Goal: Task Accomplishment & Management: Manage account settings

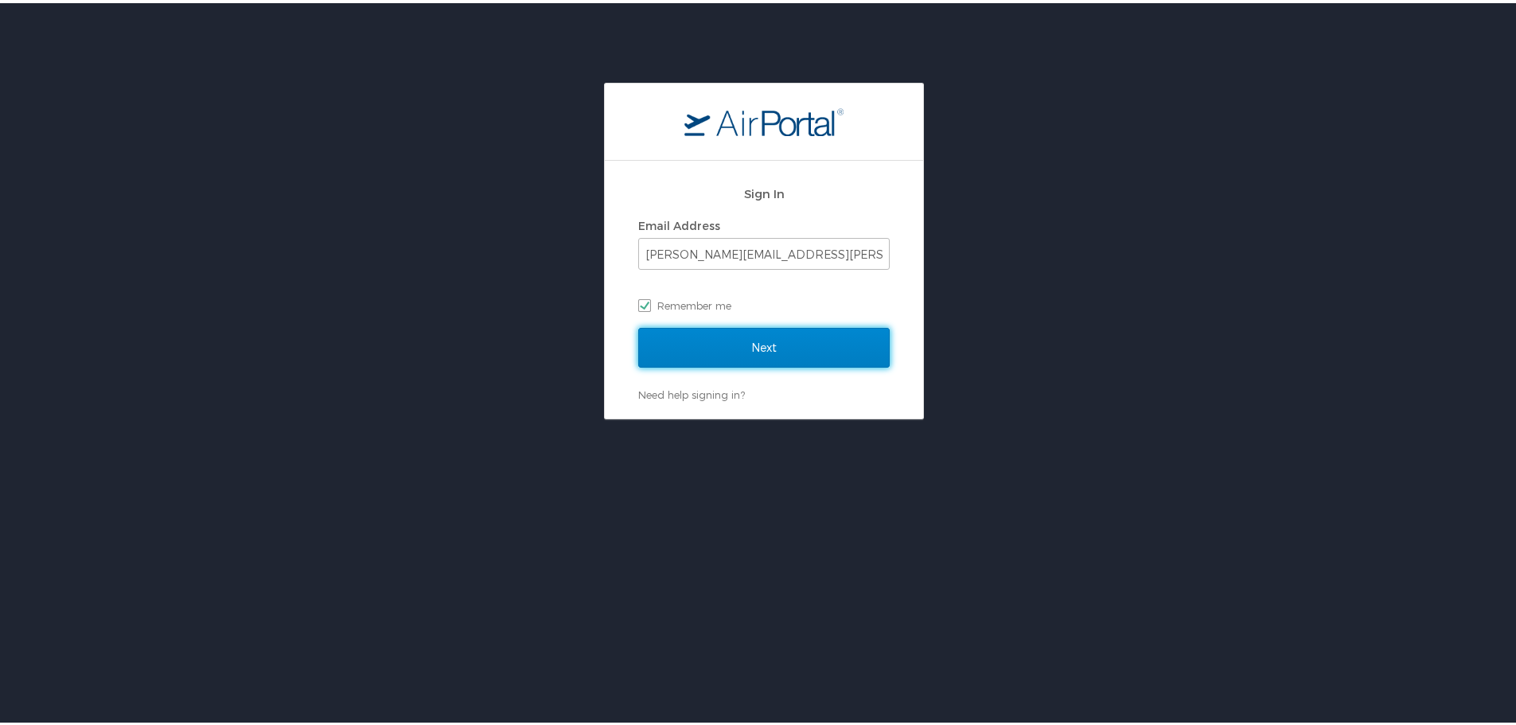
click at [739, 342] on input "Next" at bounding box center [763, 345] width 251 height 40
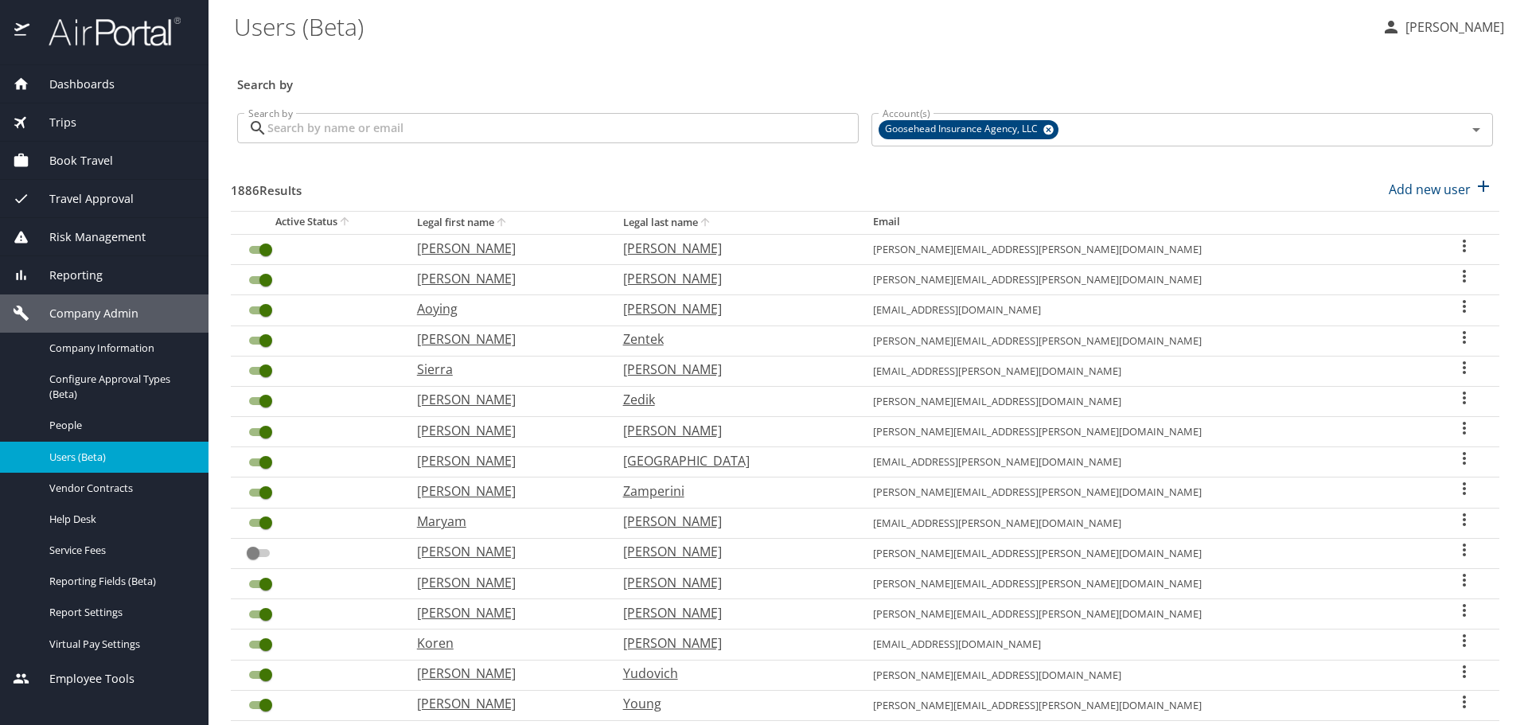
click at [597, 123] on input "Search by" at bounding box center [562, 128] width 591 height 30
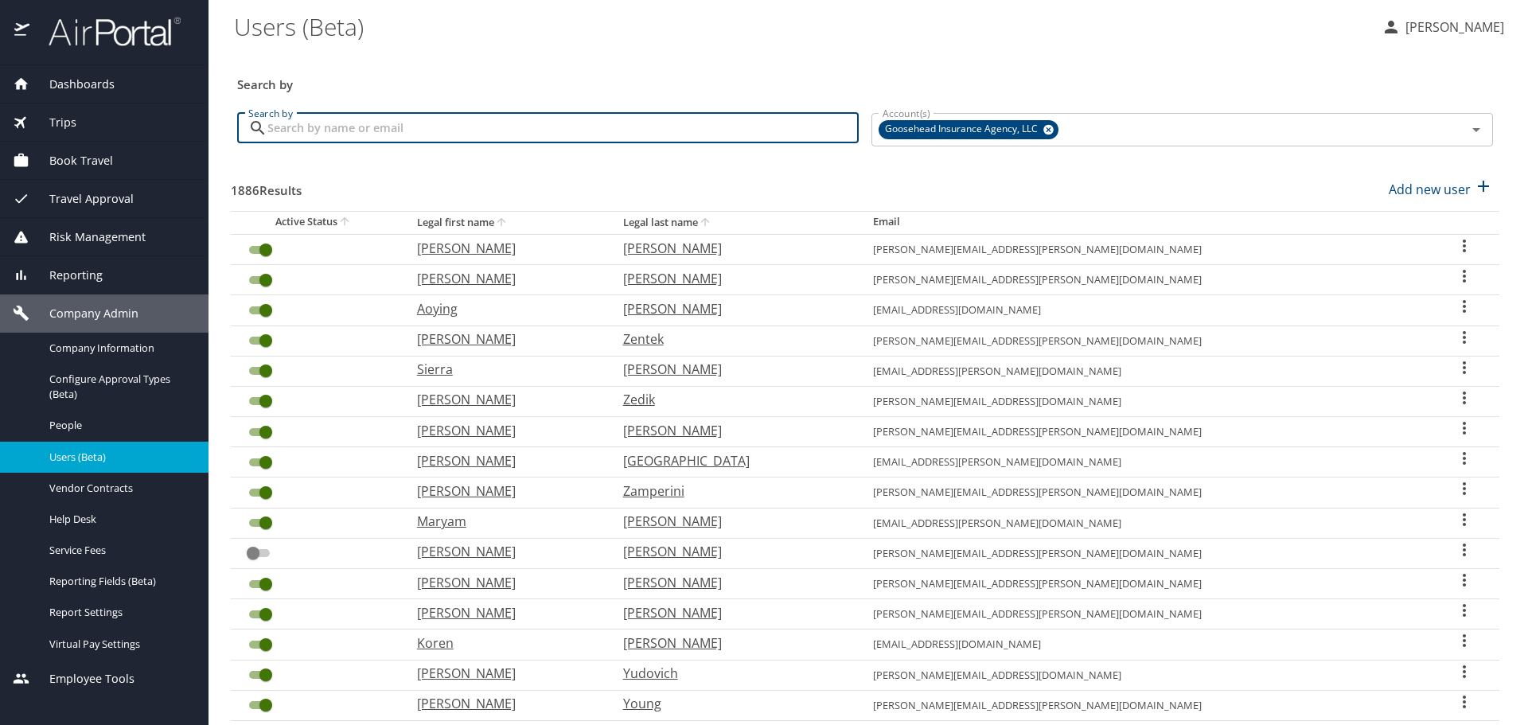
paste input "alonso.chavira@goosehead.com"
type input "alonso.chavira@goosehead.com"
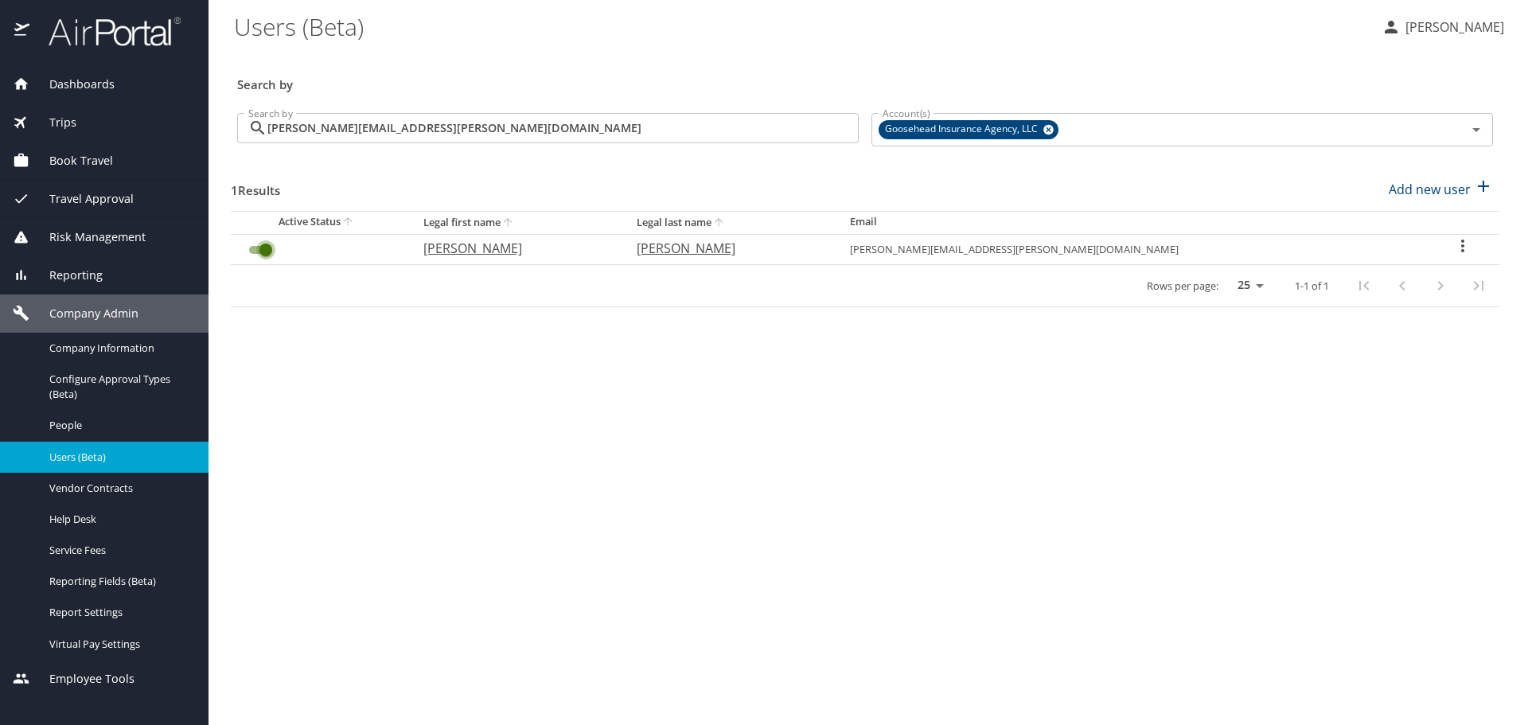
click at [266, 251] on input "User Search Table" at bounding box center [265, 249] width 57 height 19
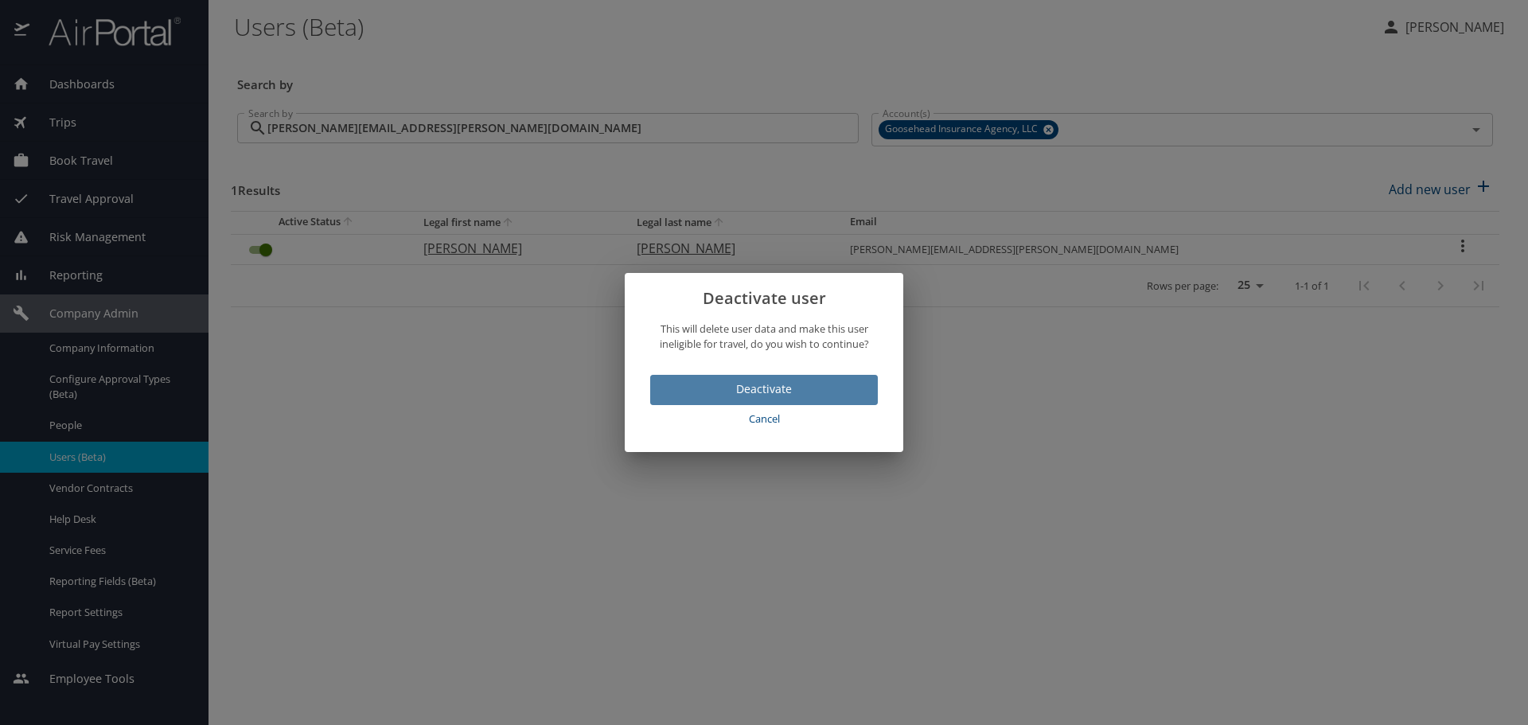
click at [766, 391] on span "Deactivate" at bounding box center [764, 390] width 202 height 20
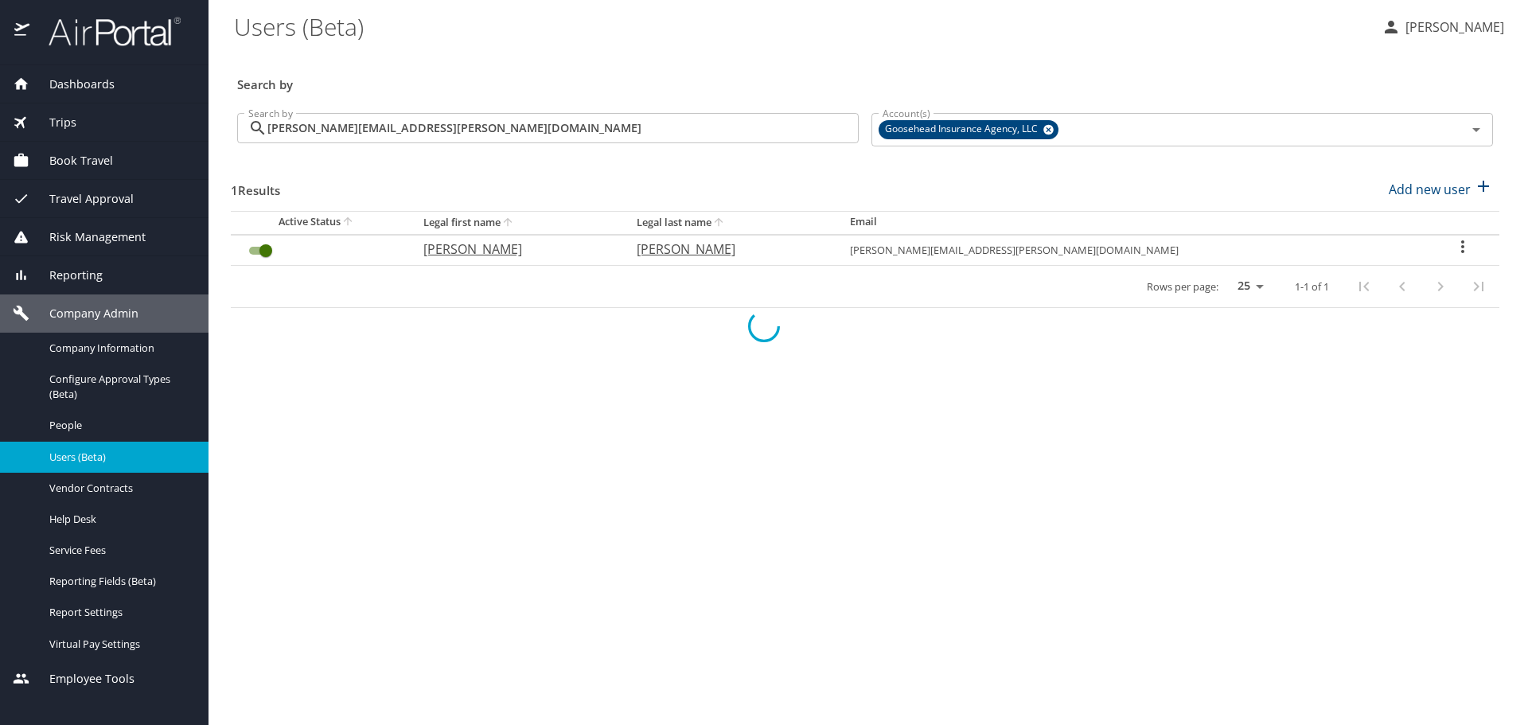
checkbox input "false"
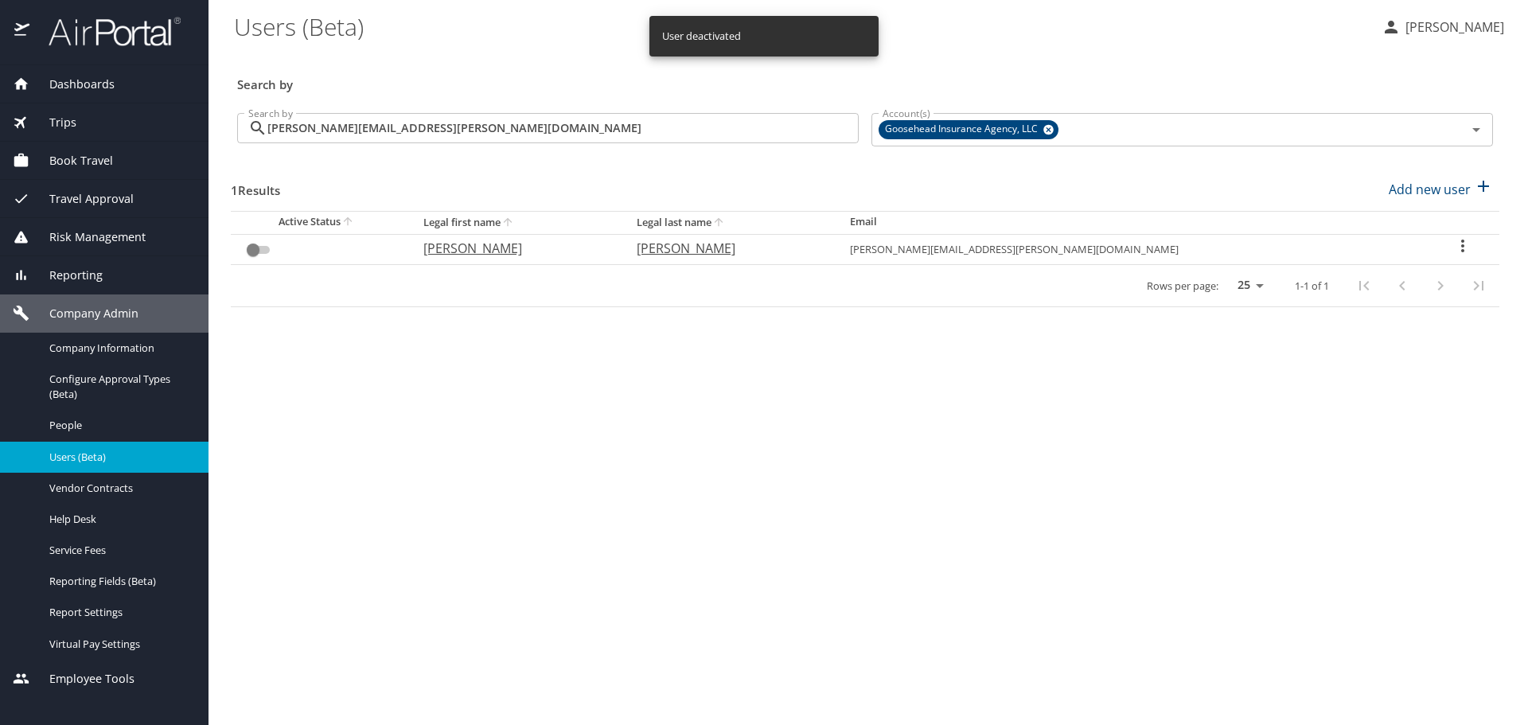
click at [579, 125] on input "alonso.chavira@goosehead.com" at bounding box center [562, 128] width 591 height 30
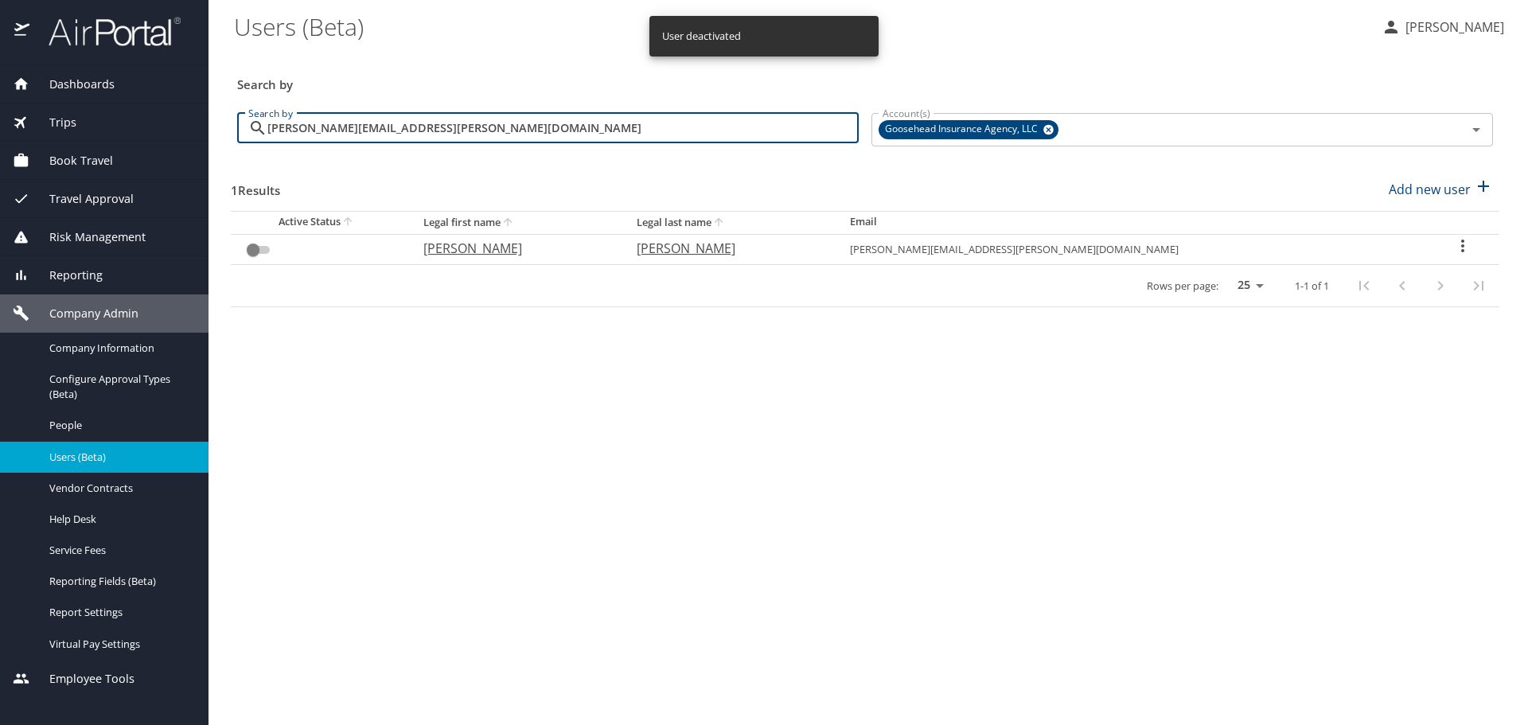
click at [579, 125] on input "alonso.chavira@goosehead.com" at bounding box center [562, 128] width 591 height 30
paste input "henry.pleszkun"
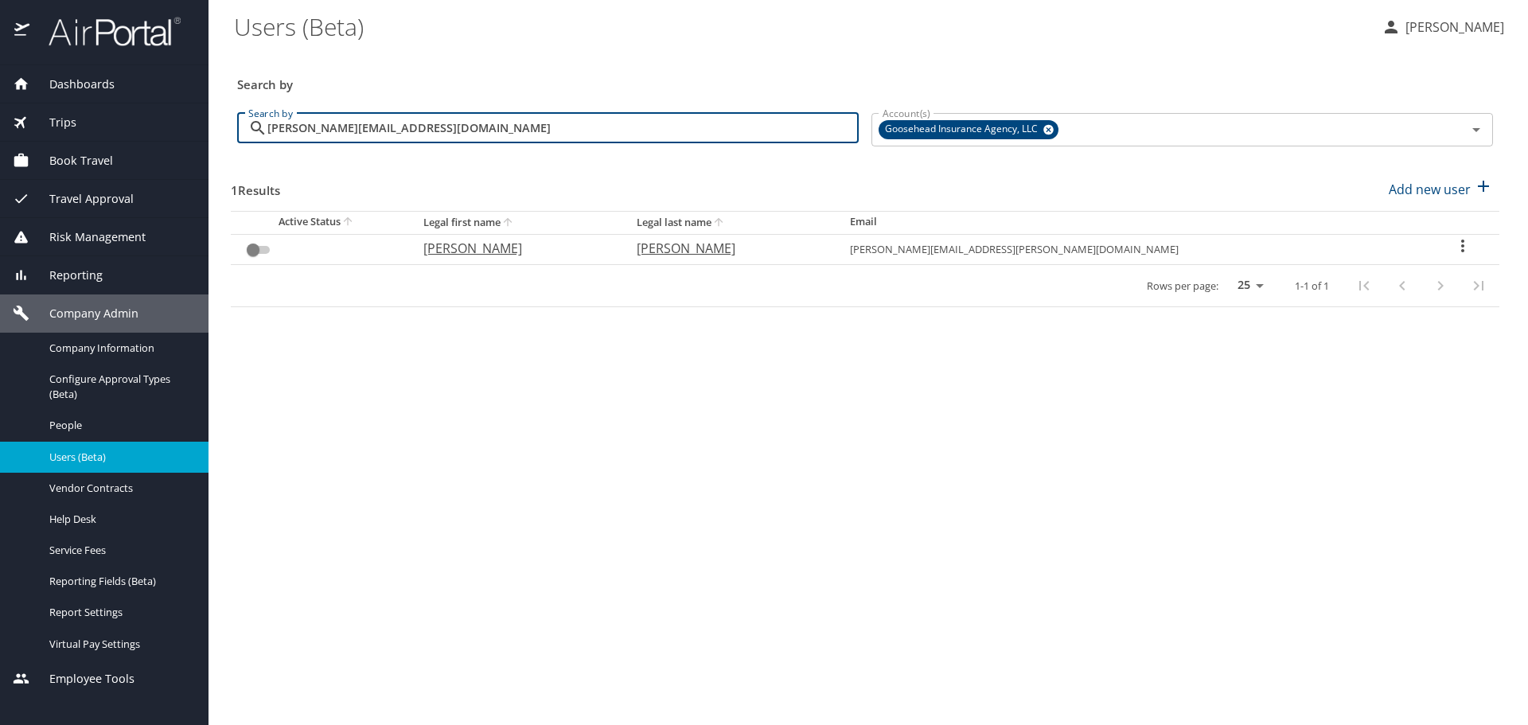
type input "henry.pleszkun@goosehead.com"
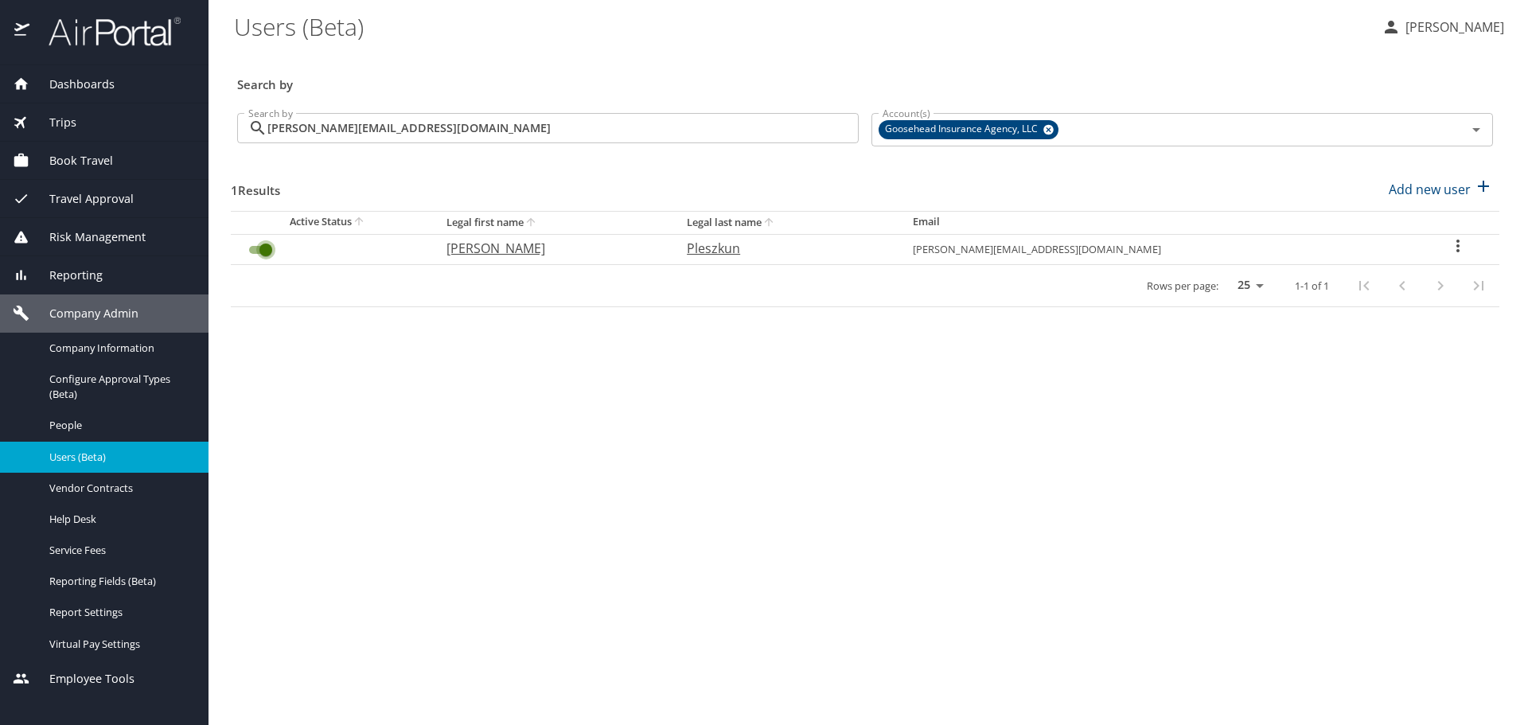
click at [272, 253] on input "User Search Table" at bounding box center [265, 249] width 57 height 19
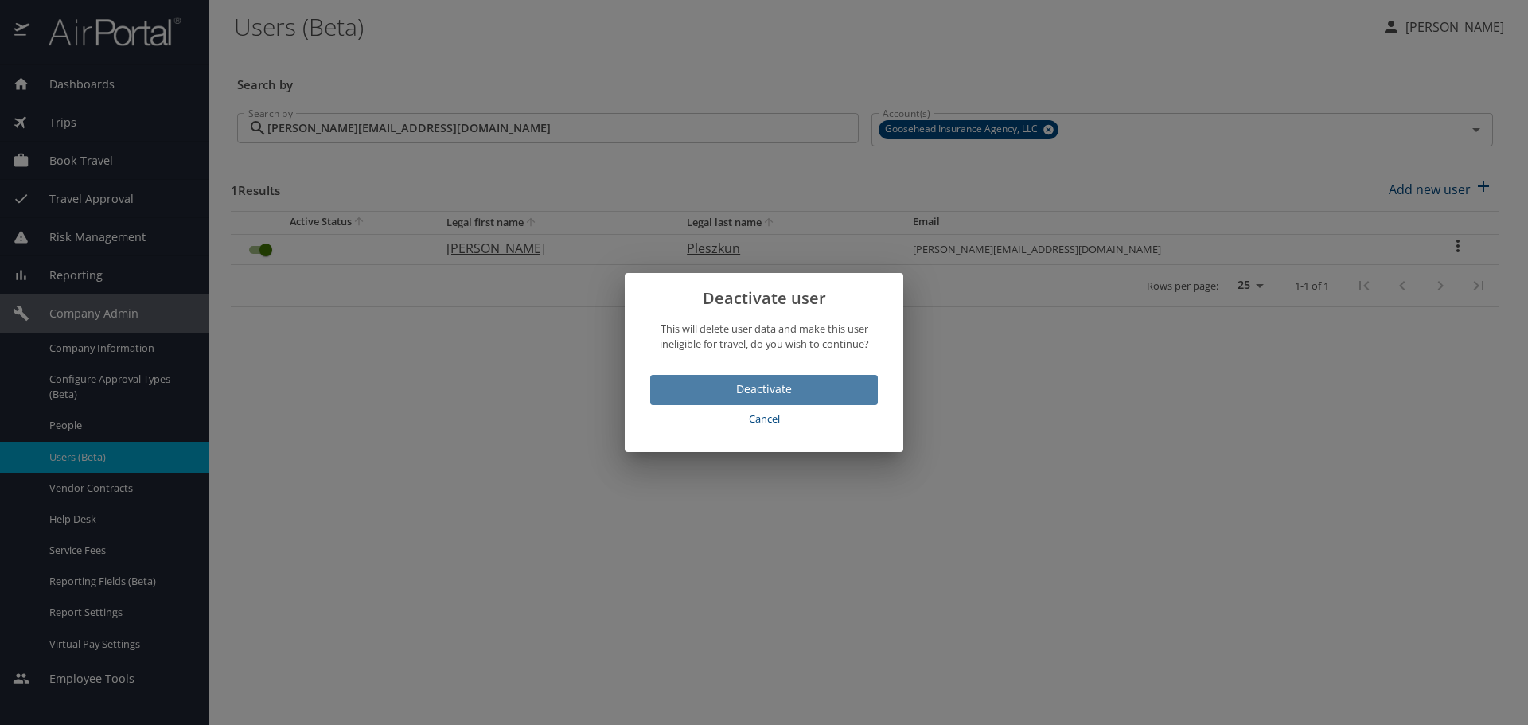
click at [727, 383] on span "Deactivate" at bounding box center [764, 390] width 202 height 20
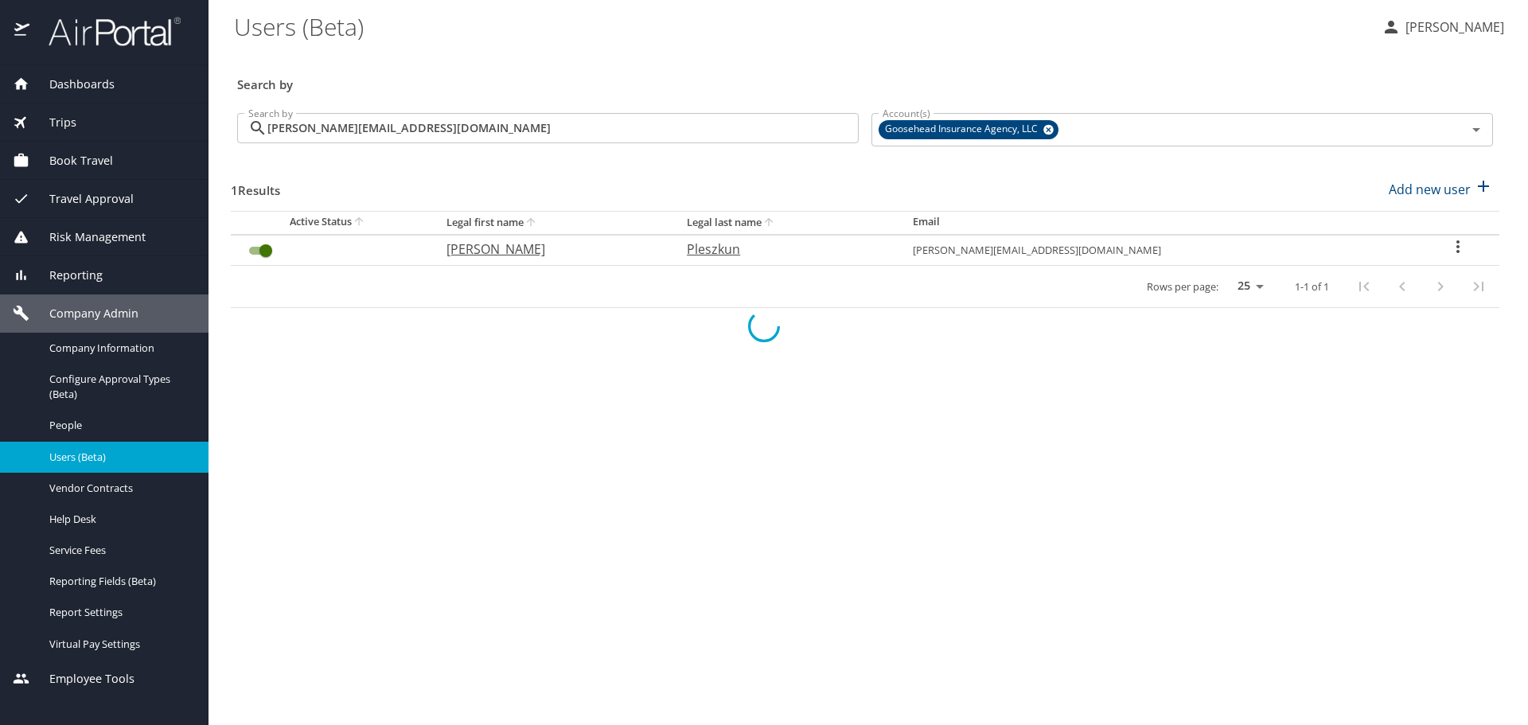
checkbox input "false"
